Goal: Find specific page/section

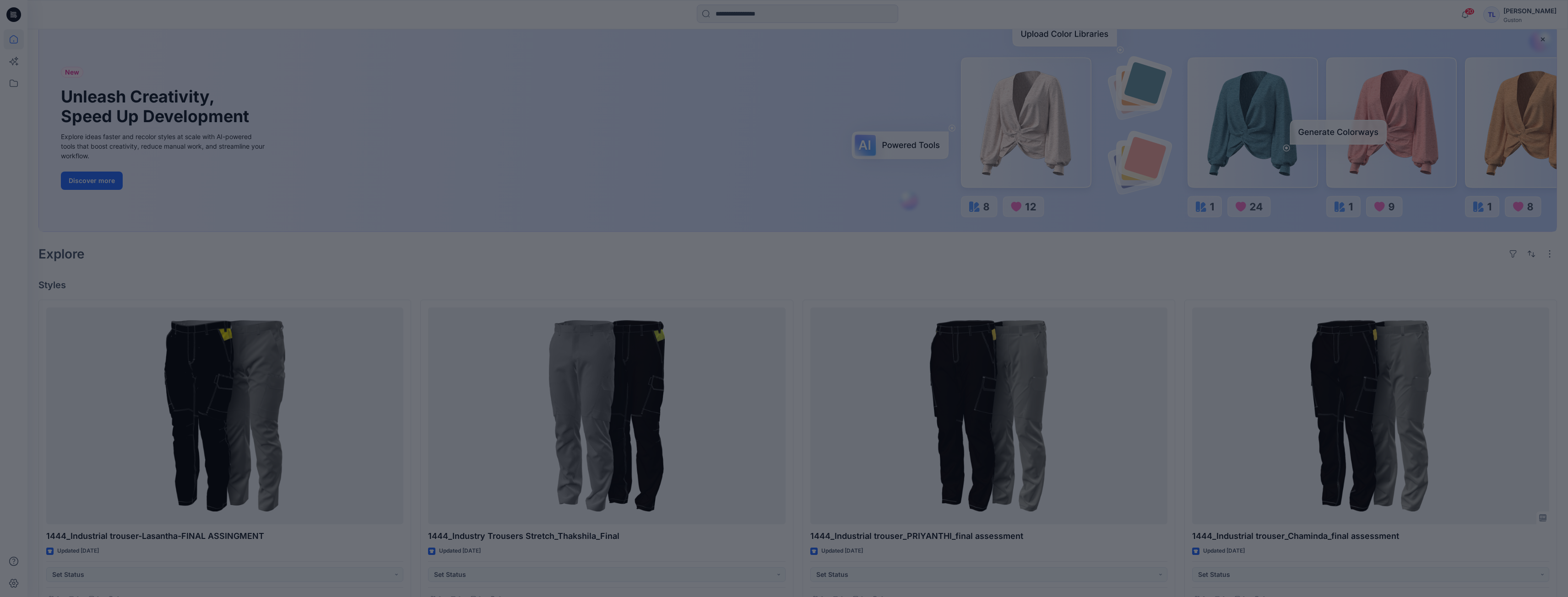
scroll to position [137, 0]
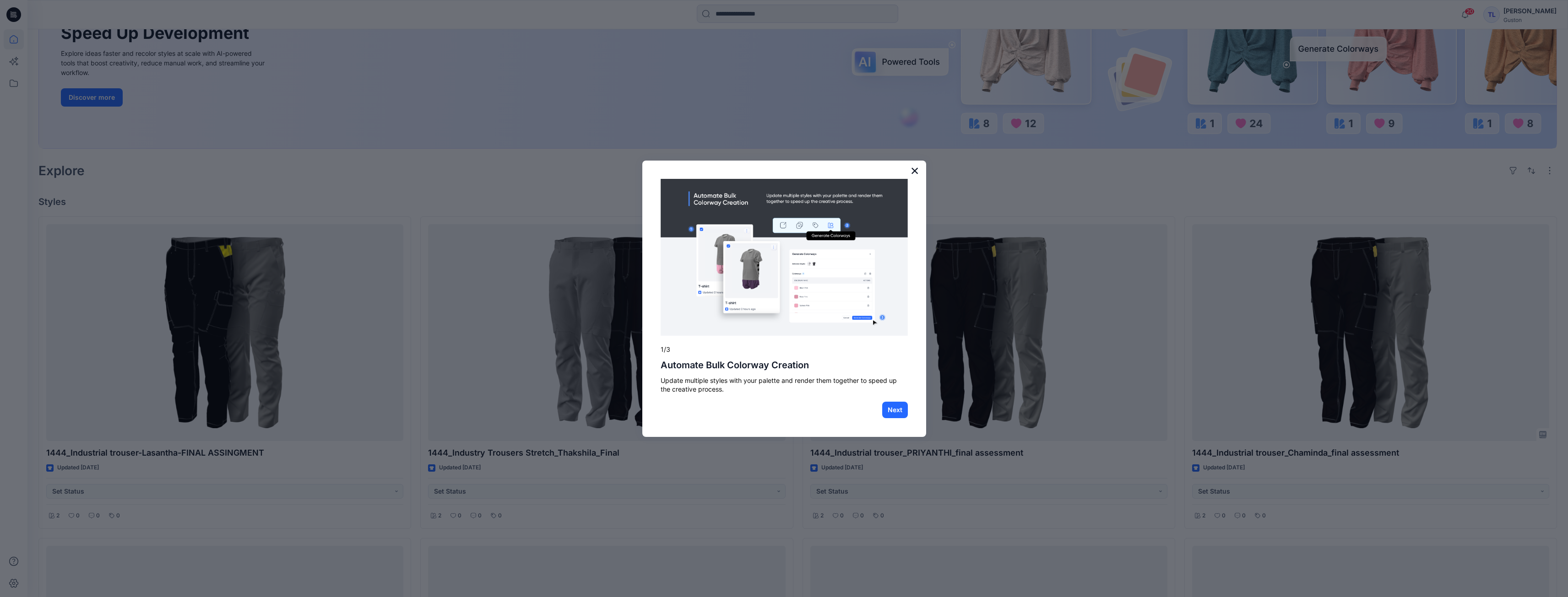
click at [917, 174] on button "×" at bounding box center [915, 171] width 9 height 14
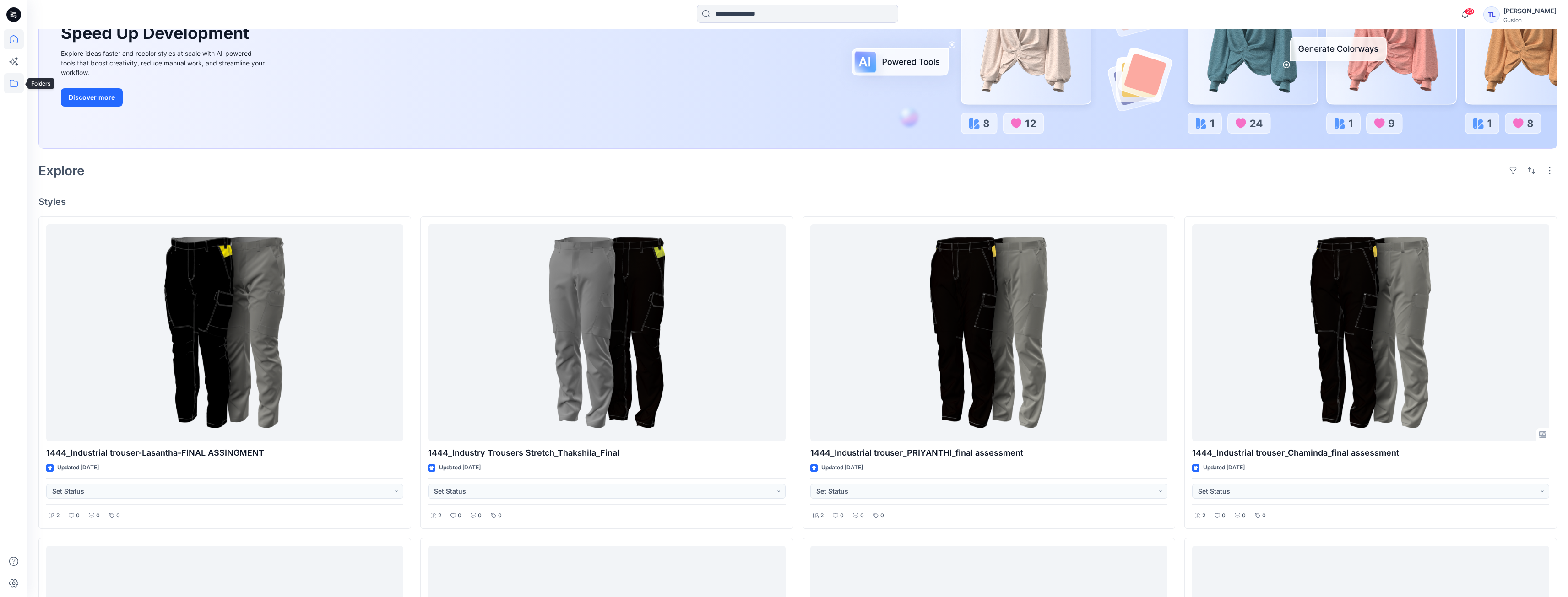
click at [7, 82] on icon at bounding box center [14, 83] width 20 height 20
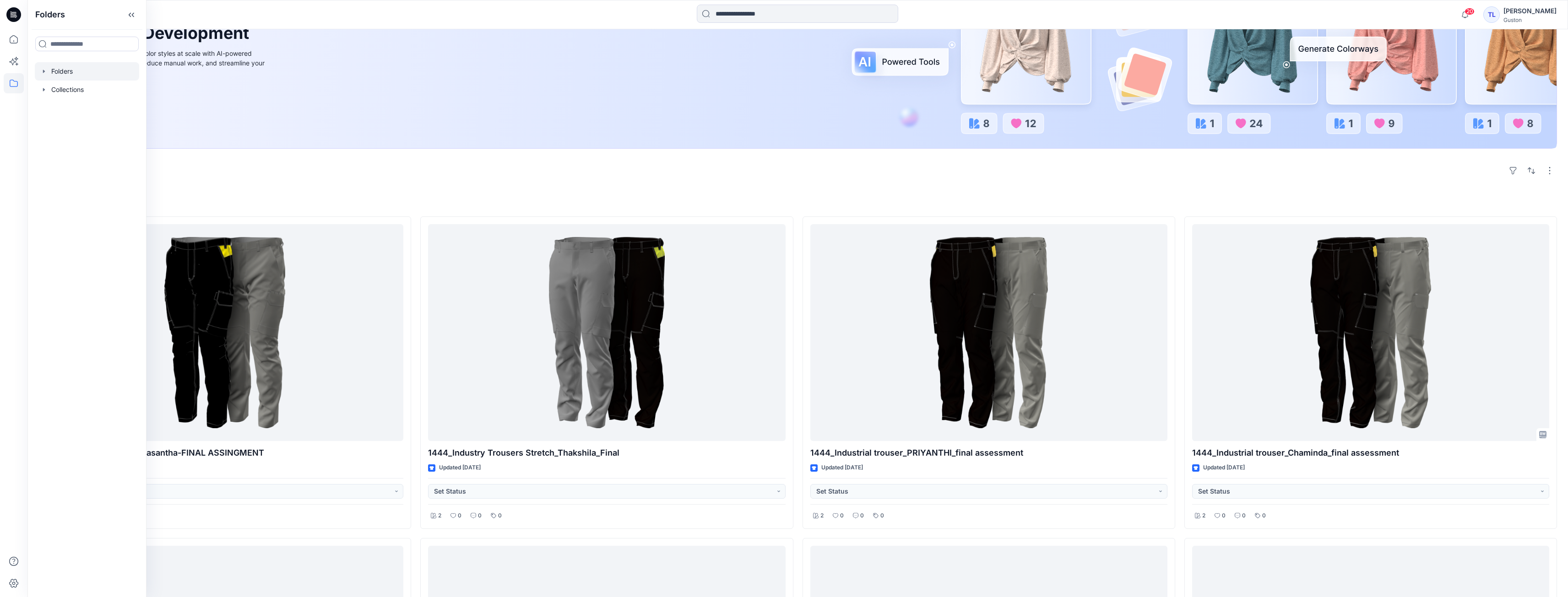
click at [56, 75] on div at bounding box center [87, 71] width 104 height 18
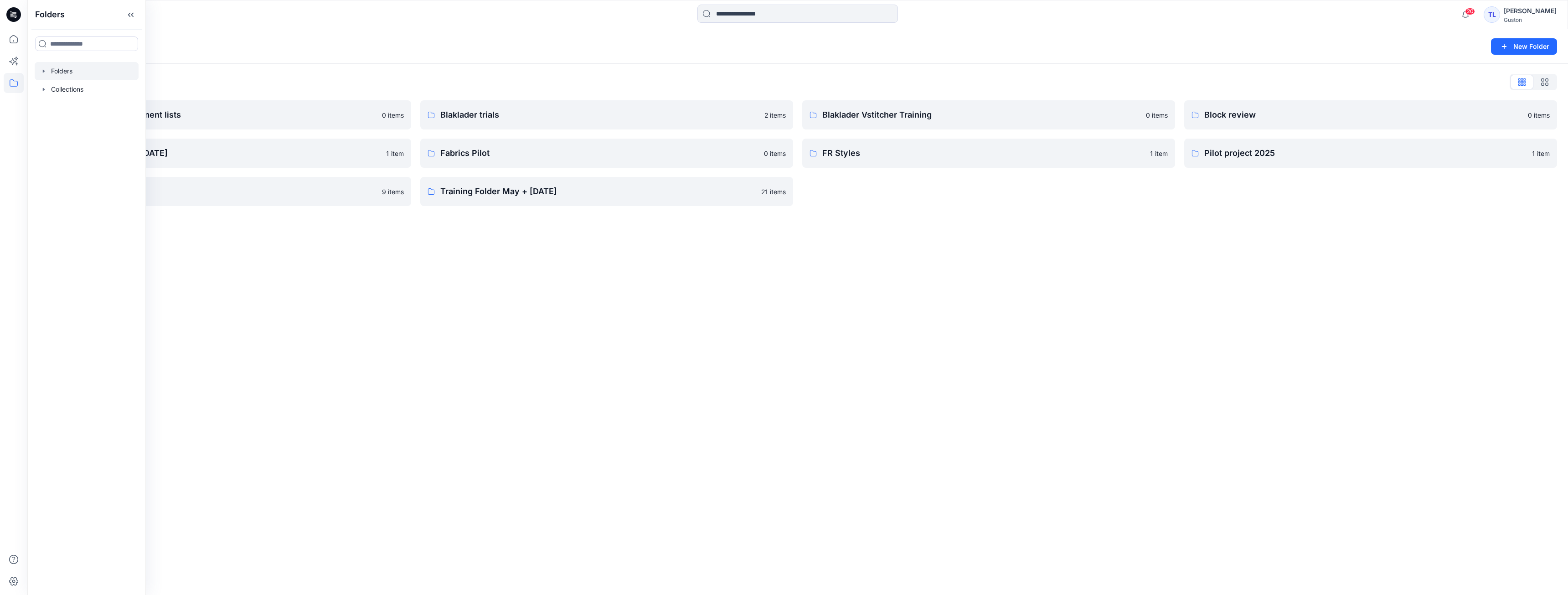
click at [614, 284] on div "Folders New Folder Folders List Avatars and measurement lists 0 items Developme…" at bounding box center [798, 313] width 1541 height 566
click at [131, 115] on p "Avatars and measurement lists" at bounding box center [217, 115] width 318 height 13
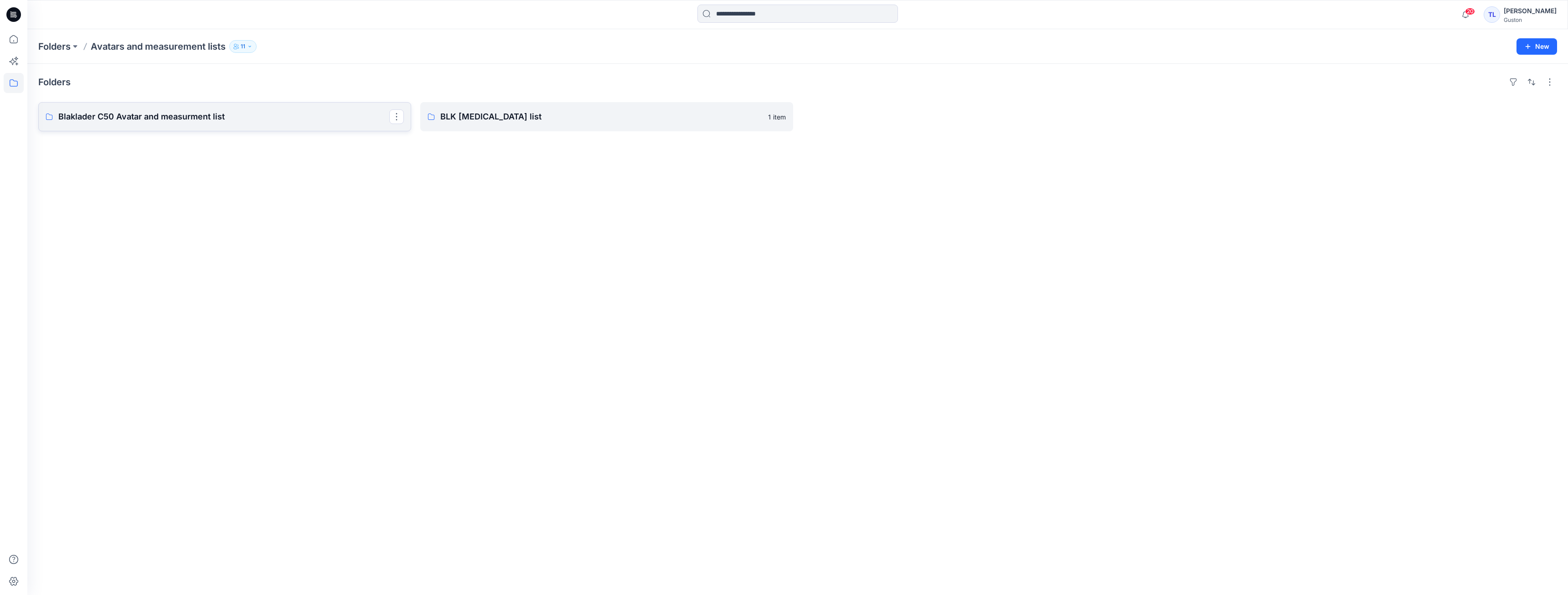
click at [117, 120] on p "Blaklader C50 Avatar and measurment list" at bounding box center [224, 117] width 331 height 13
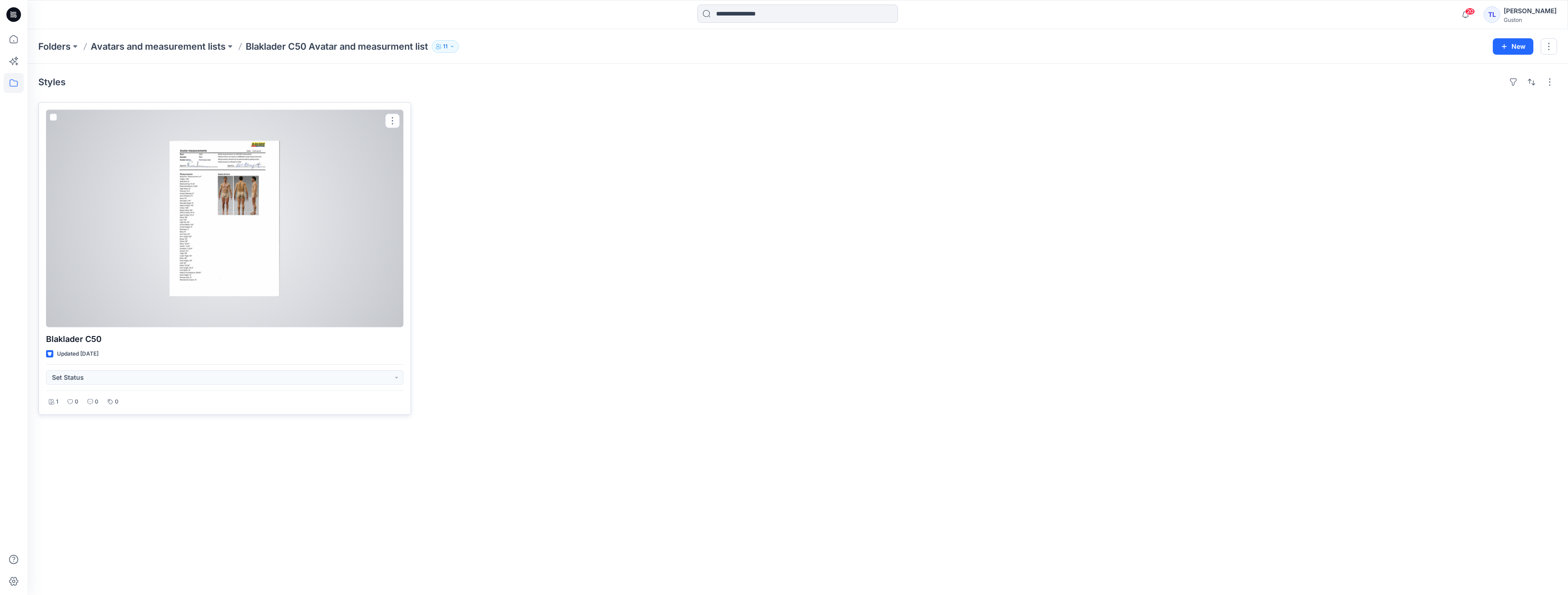
click at [224, 176] on div at bounding box center [225, 219] width 357 height 218
